Goal: Information Seeking & Learning: Check status

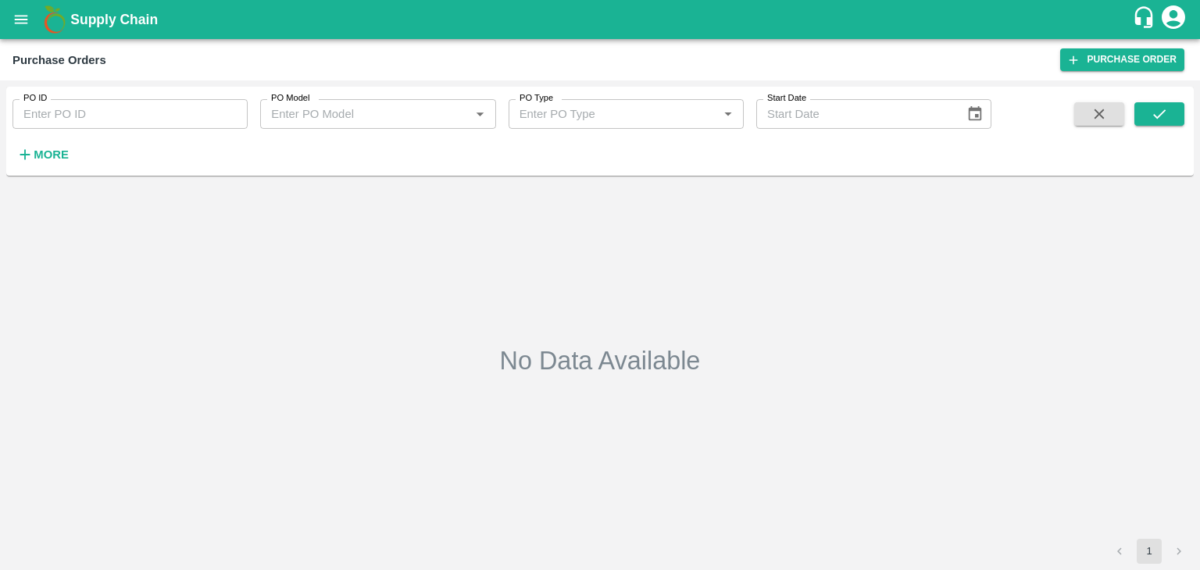
type input "24/08/2025"
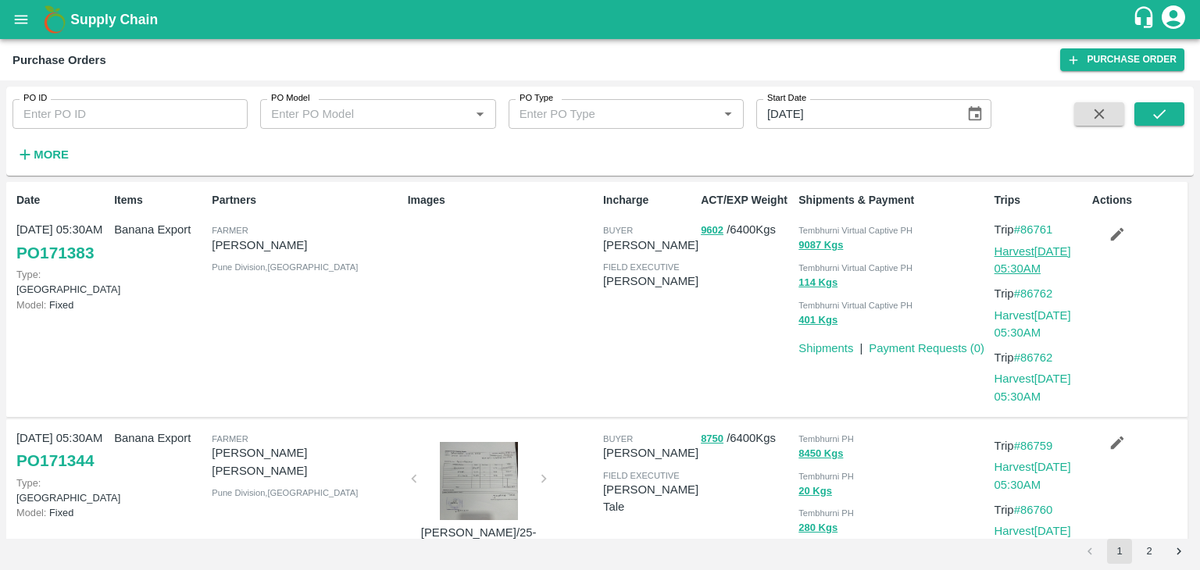
click at [1043, 246] on link "Harvest 24 Aug, 05:30AM" at bounding box center [1032, 260] width 77 height 30
click at [826, 342] on link "Shipments" at bounding box center [825, 348] width 55 height 12
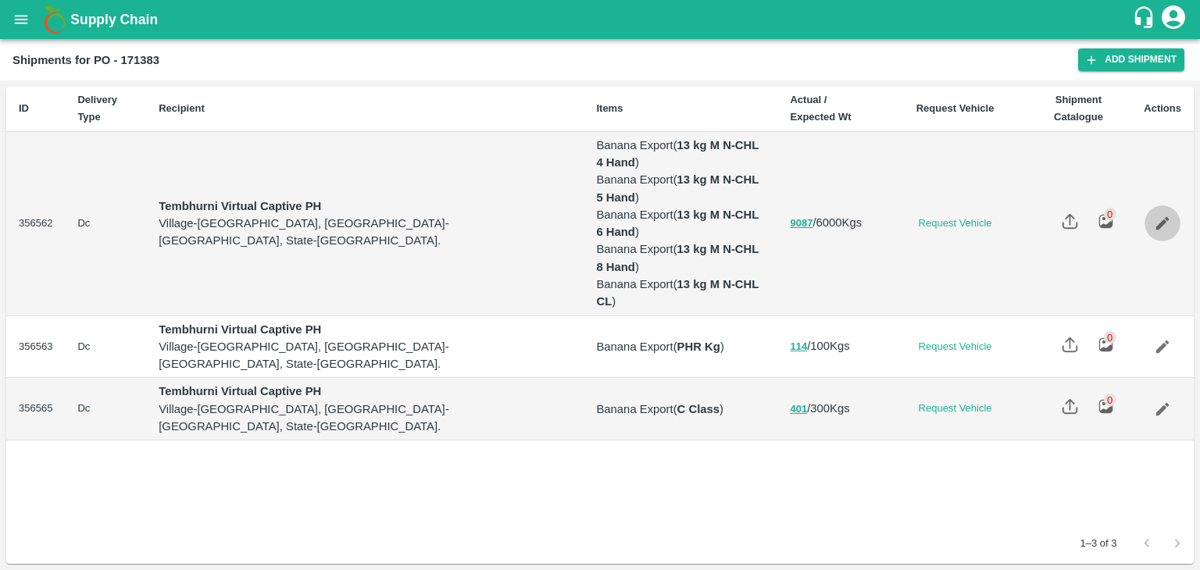
click at [1149, 205] on link "Edit" at bounding box center [1162, 223] width 36 height 36
click at [1165, 329] on link "Edit" at bounding box center [1162, 347] width 36 height 36
click at [1168, 391] on link "Edit" at bounding box center [1162, 409] width 36 height 36
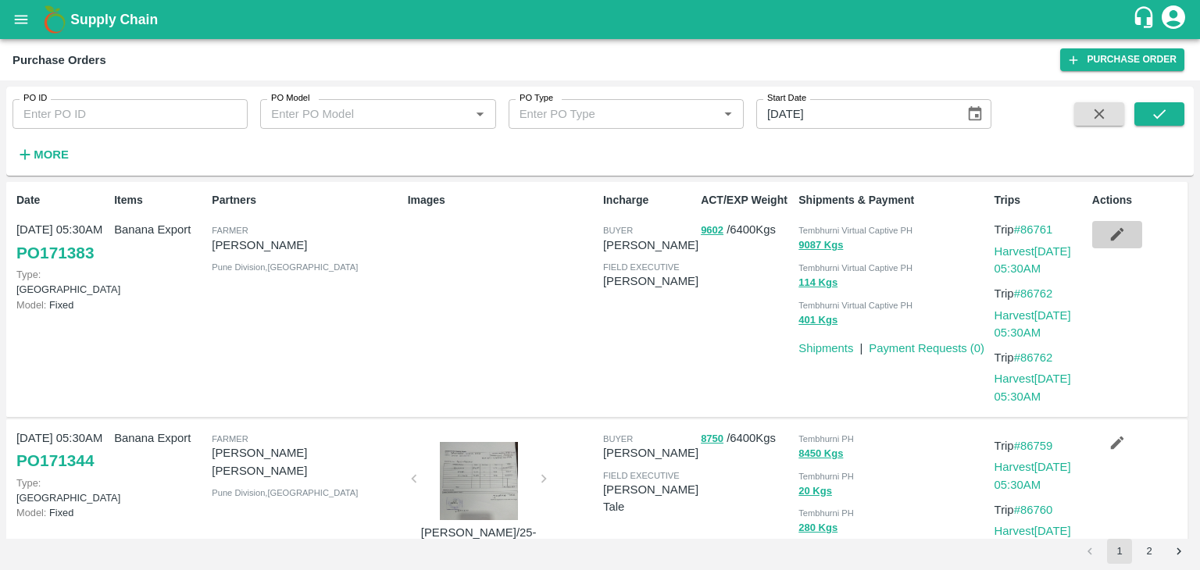
click at [1108, 235] on icon "button" at bounding box center [1116, 234] width 17 height 17
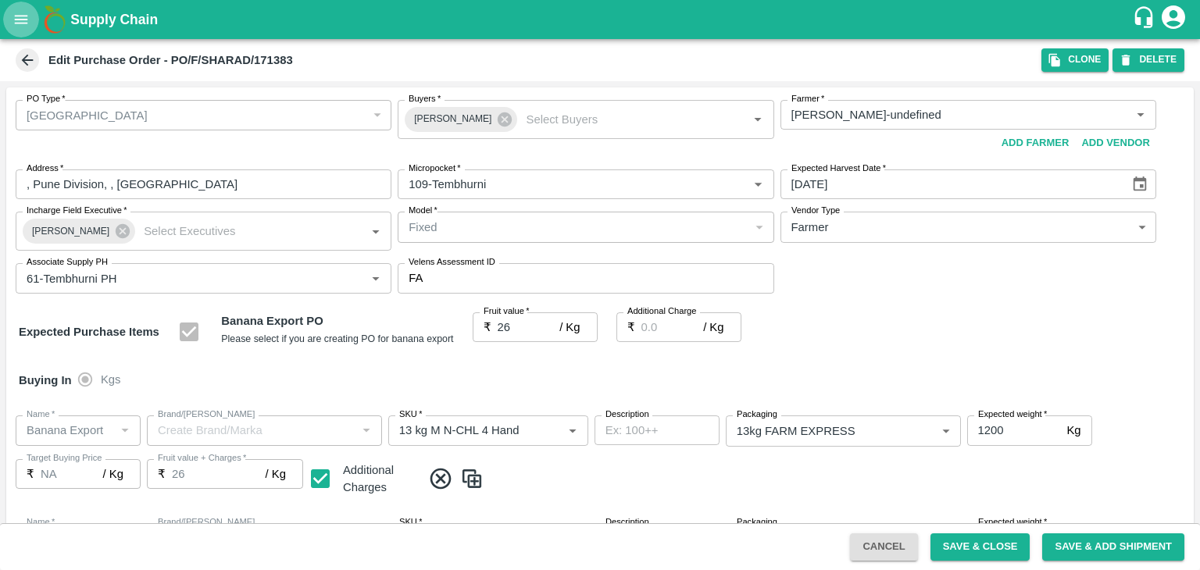
click at [27, 23] on icon "open drawer" at bounding box center [21, 19] width 13 height 9
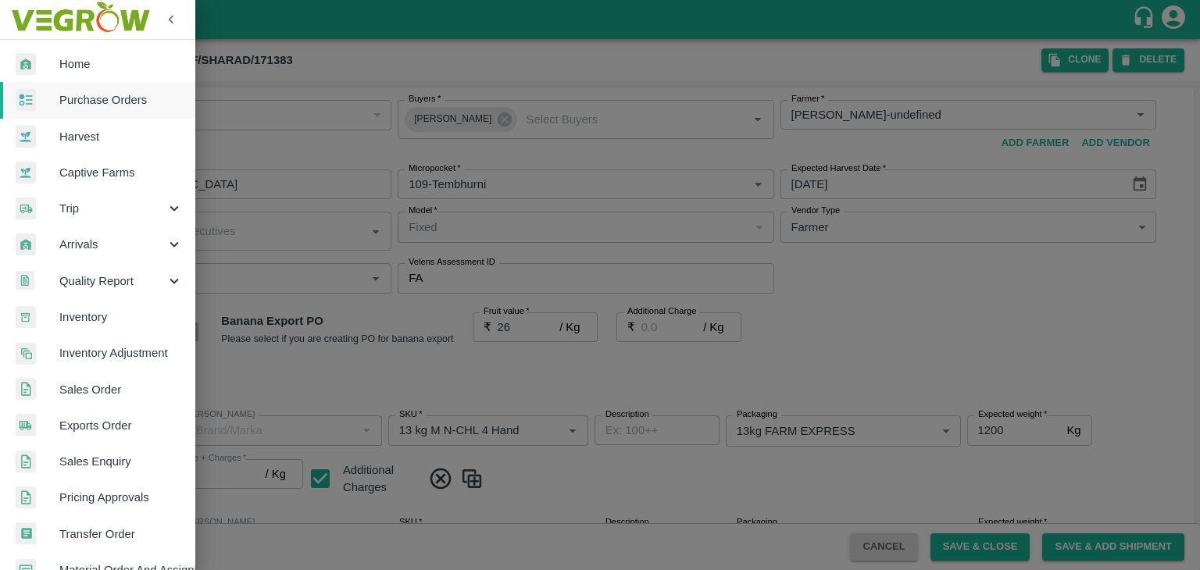
click at [112, 105] on span "Purchase Orders" at bounding box center [120, 99] width 123 height 17
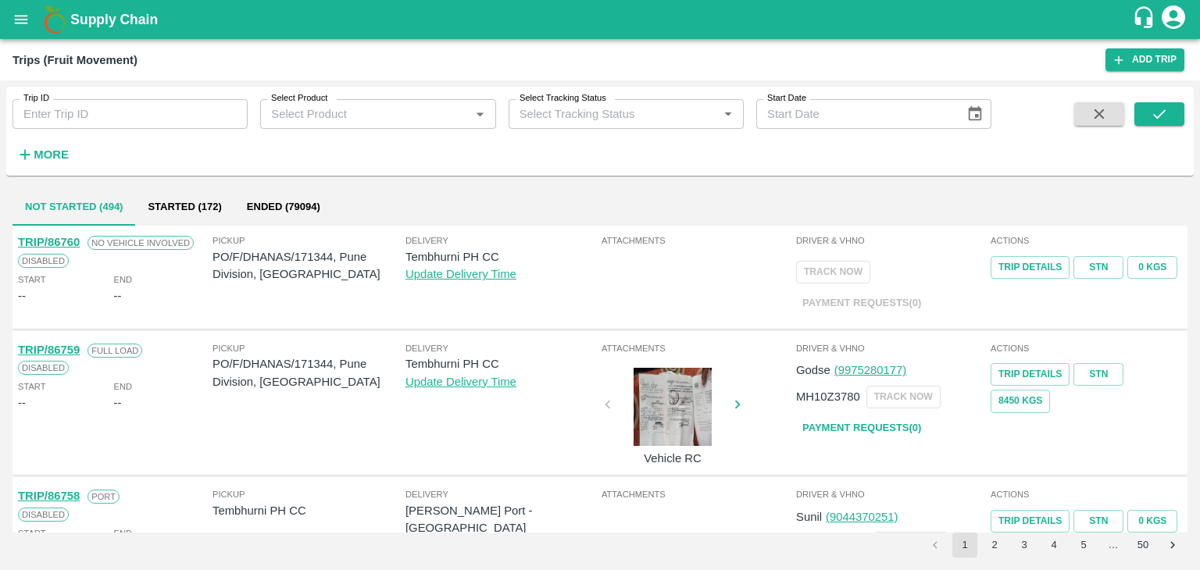
click at [17, 23] on icon "open drawer" at bounding box center [21, 19] width 13 height 9
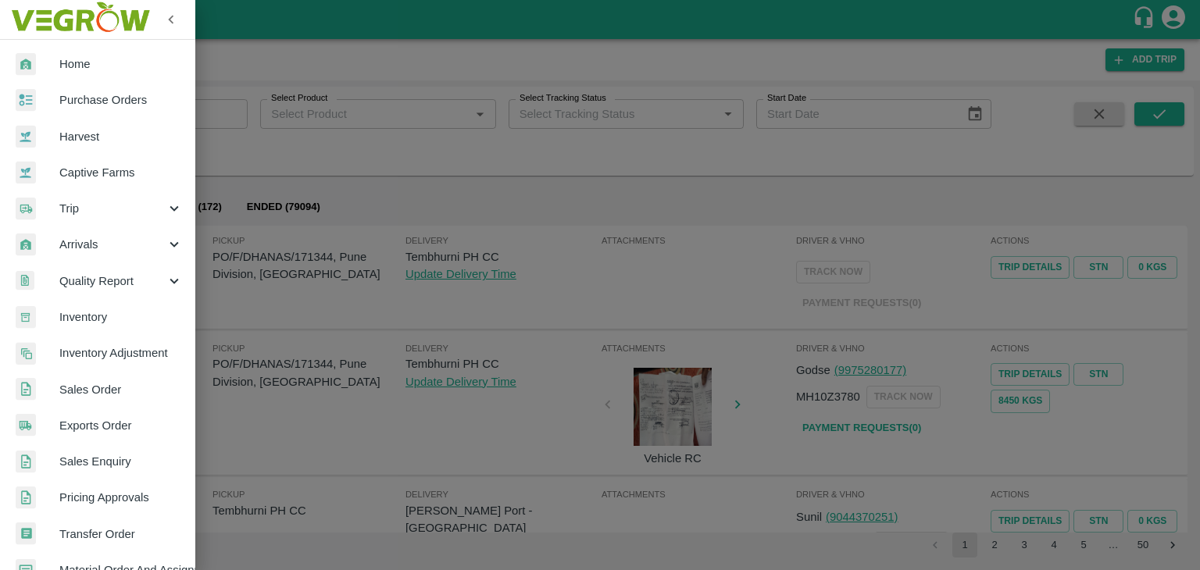
scroll to position [319, 0]
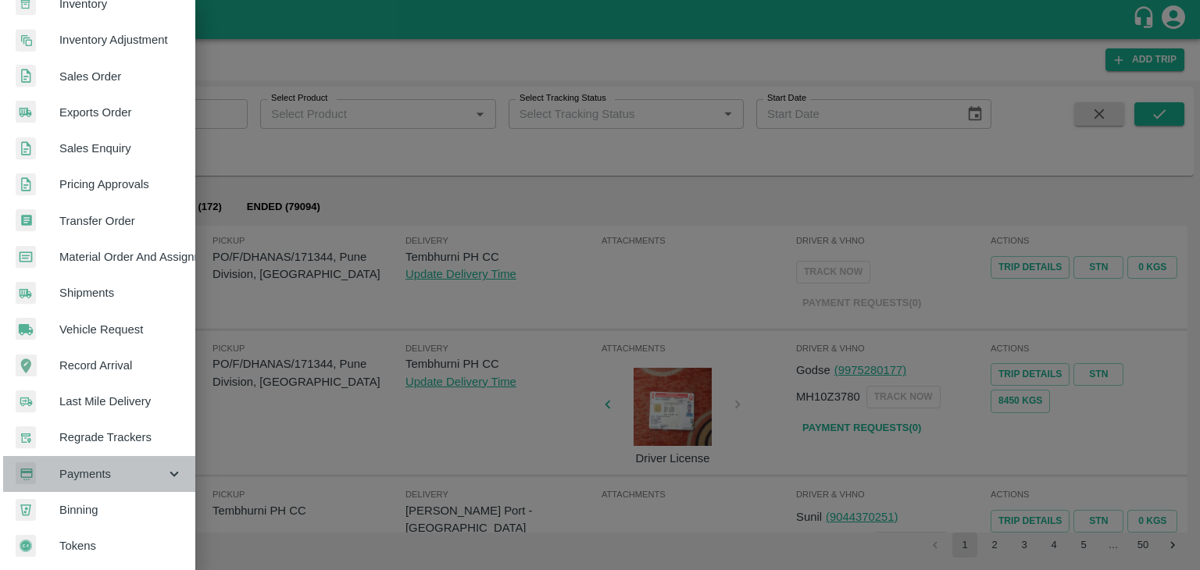
click at [112, 465] on span "Payments" at bounding box center [112, 473] width 106 height 17
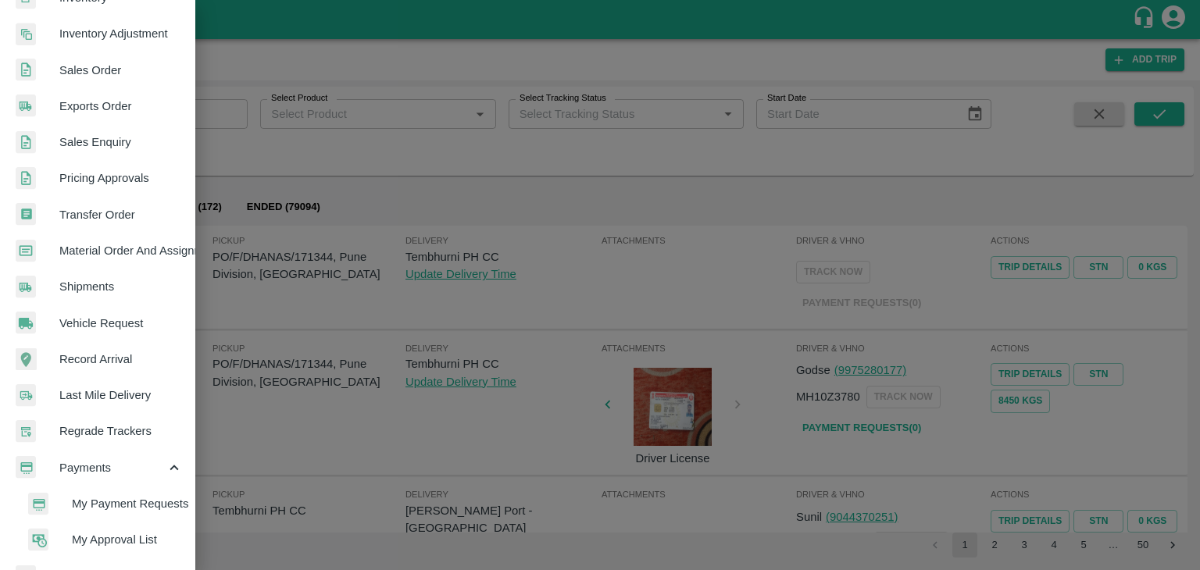
click at [130, 493] on li "My Payment Requests" at bounding box center [103, 504] width 183 height 36
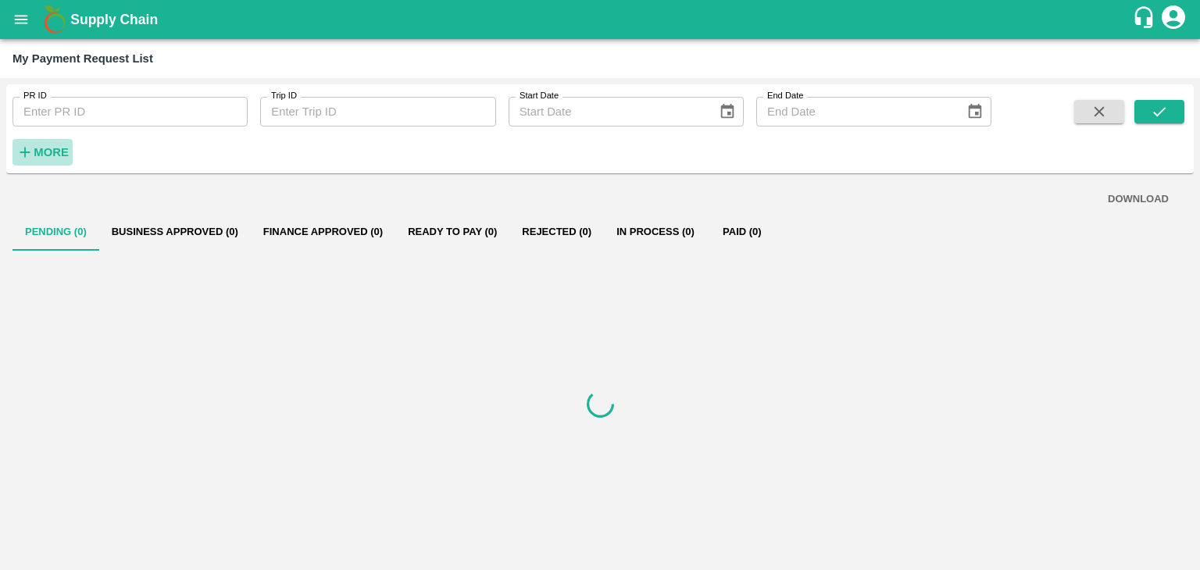
click at [37, 155] on strong "More" at bounding box center [51, 152] width 35 height 12
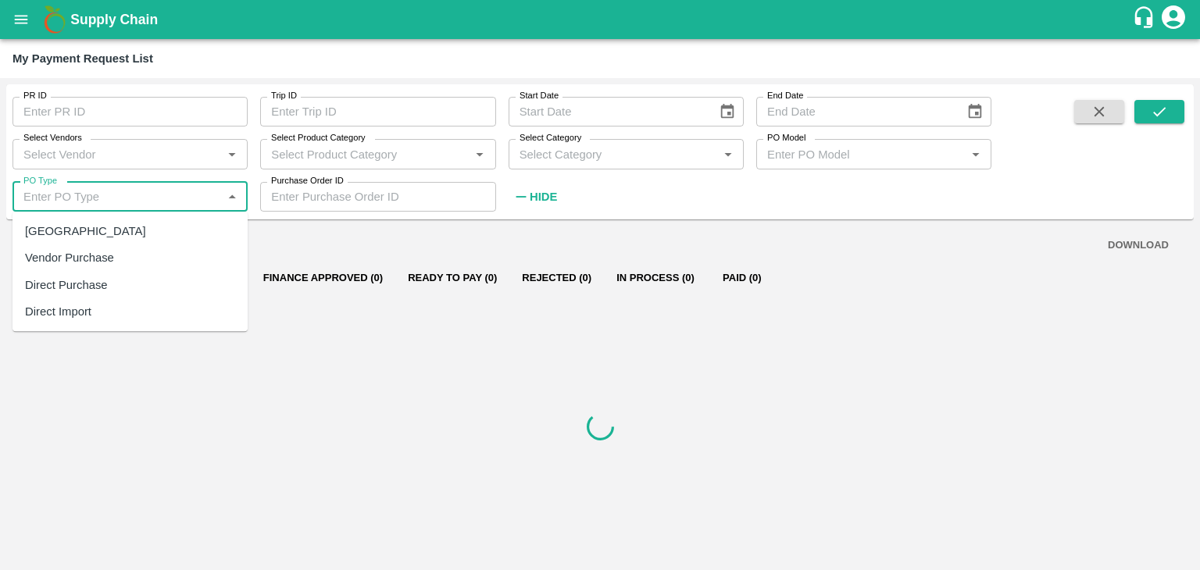
click at [53, 190] on input "PO Type" at bounding box center [117, 197] width 200 height 20
click at [59, 219] on div "[GEOGRAPHIC_DATA]" at bounding box center [129, 231] width 235 height 27
type input "[GEOGRAPHIC_DATA]"
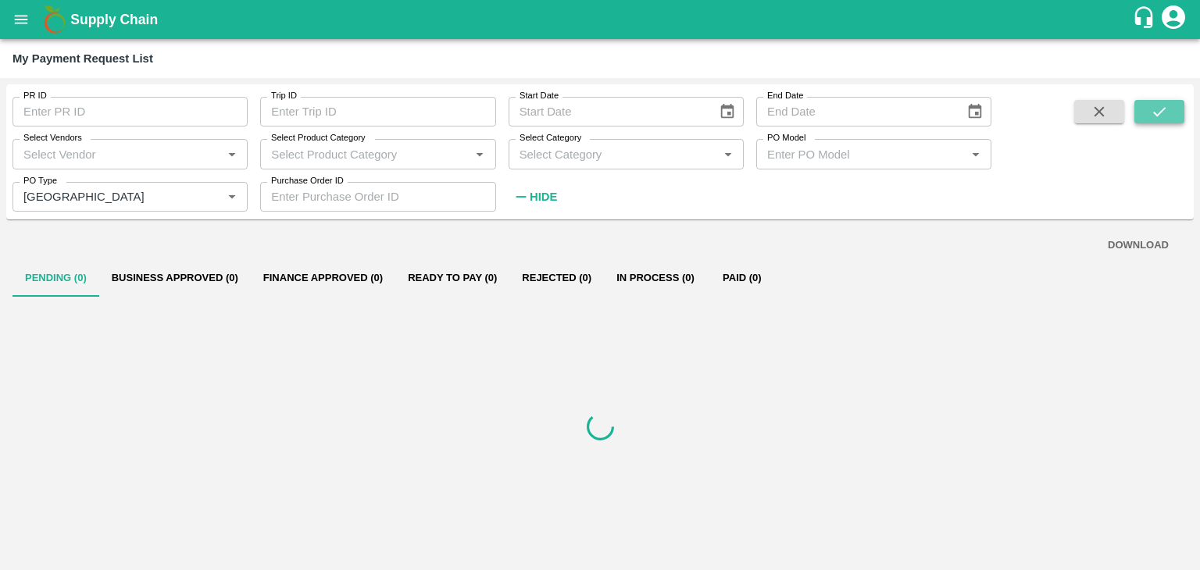
click at [1177, 101] on button "submit" at bounding box center [1159, 111] width 50 height 23
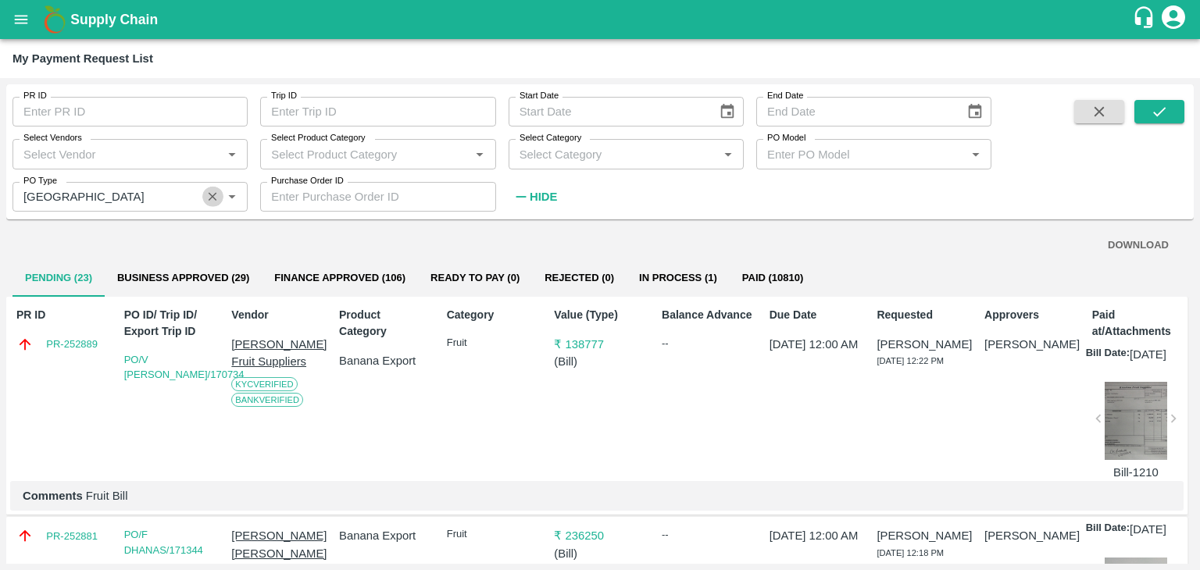
click at [211, 197] on icon "Clear" at bounding box center [212, 197] width 15 height 15
click at [1157, 111] on icon "submit" at bounding box center [1158, 111] width 17 height 17
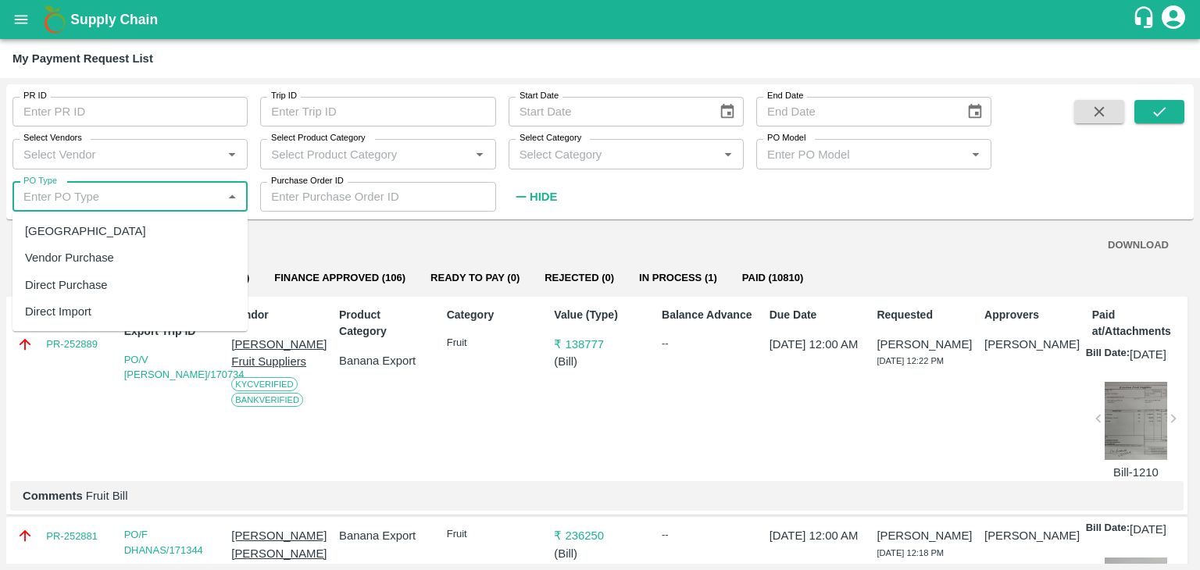
click at [106, 198] on input "PO Type" at bounding box center [117, 197] width 200 height 20
click at [106, 223] on div "[GEOGRAPHIC_DATA]" at bounding box center [129, 231] width 235 height 27
type input "[GEOGRAPHIC_DATA]"
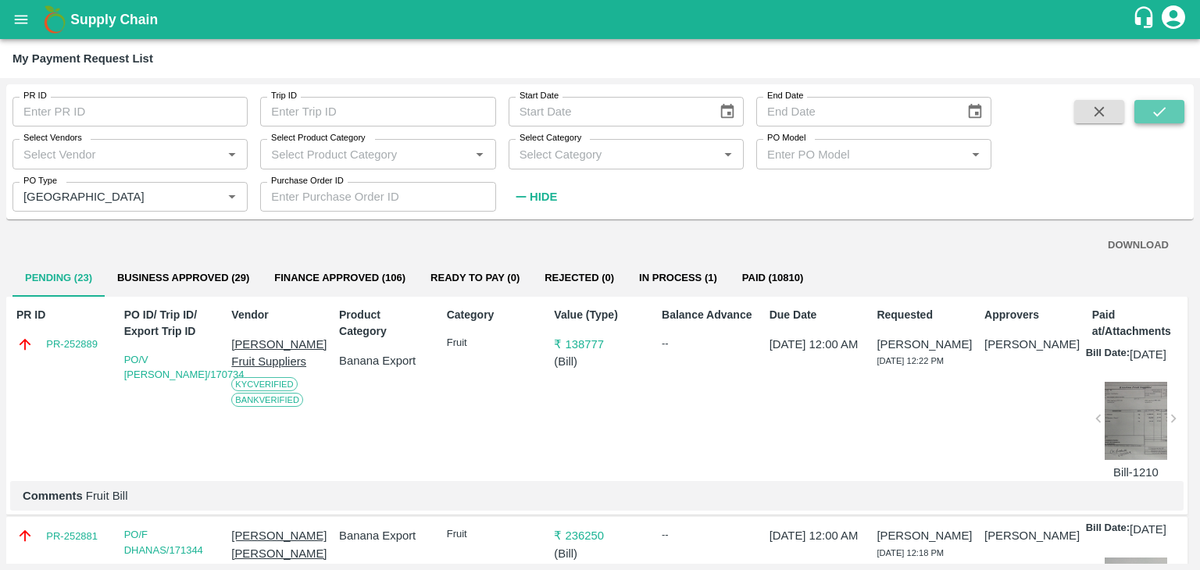
click at [1172, 108] on button "submit" at bounding box center [1159, 111] width 50 height 23
